Goal: Transaction & Acquisition: Book appointment/travel/reservation

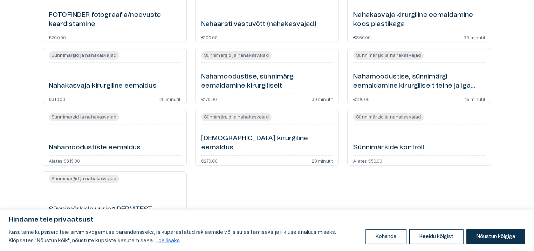
scroll to position [137, 0]
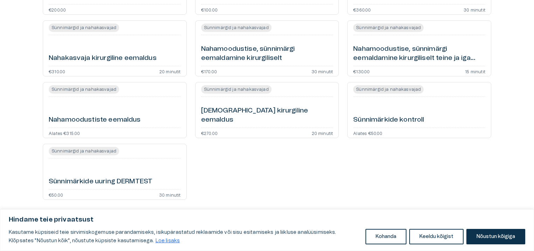
click at [377, 116] on h6 "Sünnimärkide kontroll" at bounding box center [388, 119] width 71 height 9
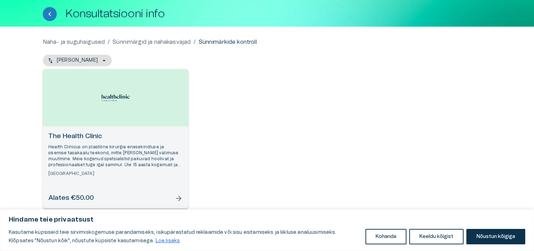
scroll to position [44, 0]
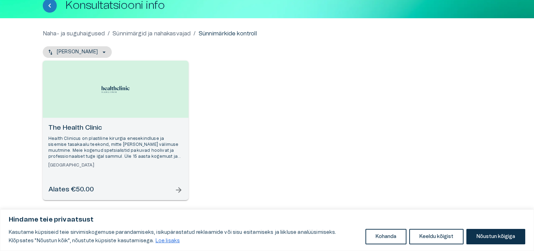
click at [99, 185] on div "Alates €50.00 arrow_forward" at bounding box center [115, 189] width 135 height 9
